Goal: Task Accomplishment & Management: Complete application form

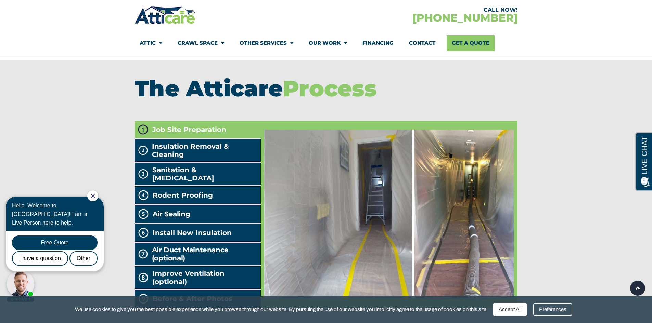
scroll to position [1081, 0]
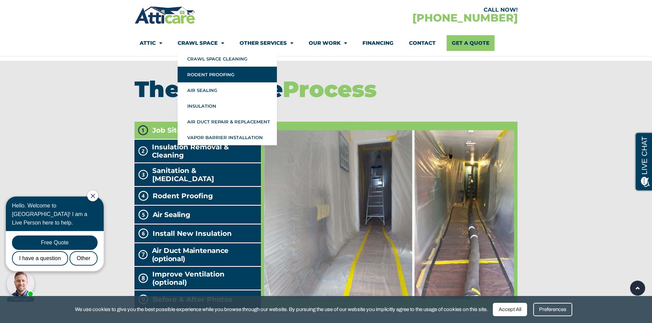
click at [218, 72] on link "Rodent Proofing" at bounding box center [227, 75] width 99 height 16
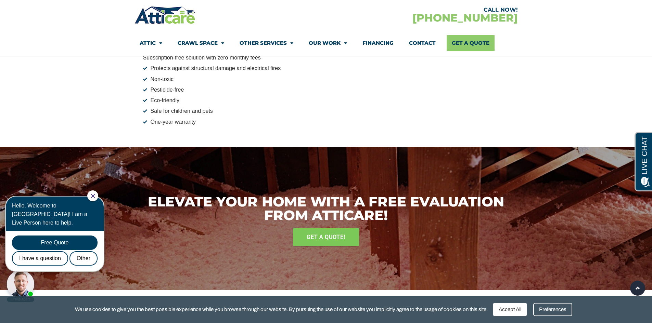
scroll to position [1060, 0]
click at [308, 240] on span "GET A QUOTE!" at bounding box center [326, 237] width 42 height 12
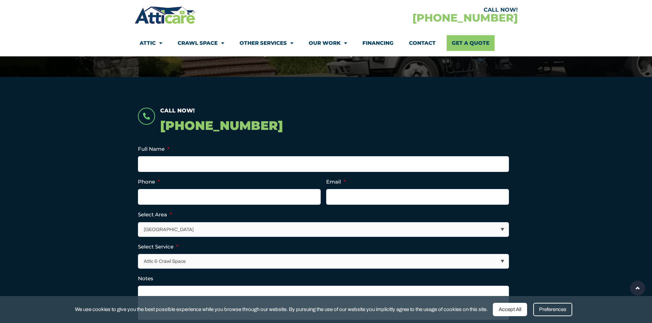
scroll to position [103, 0]
